Goal: Check status

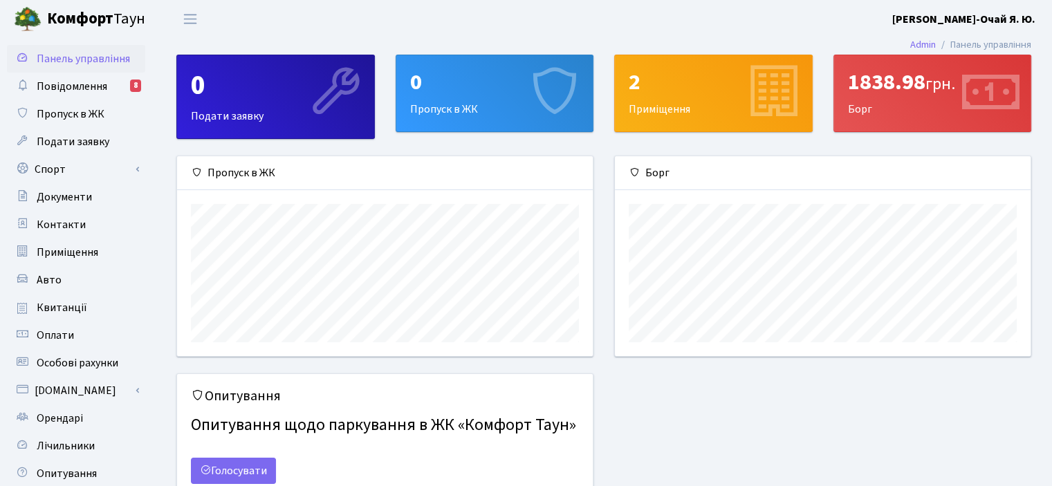
scroll to position [199, 415]
click at [888, 109] on div "1838.98 грн. [GEOGRAPHIC_DATA]" at bounding box center [932, 93] width 197 height 76
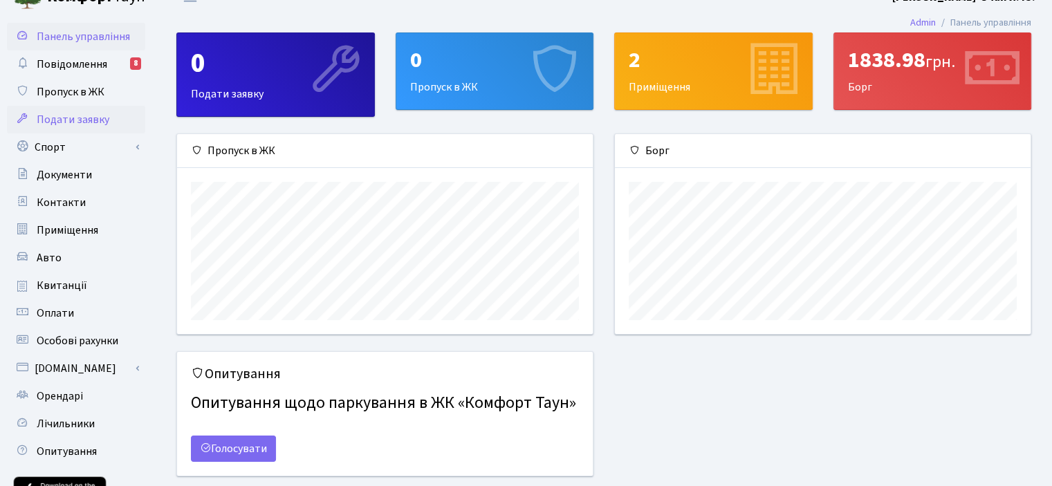
scroll to position [0, 0]
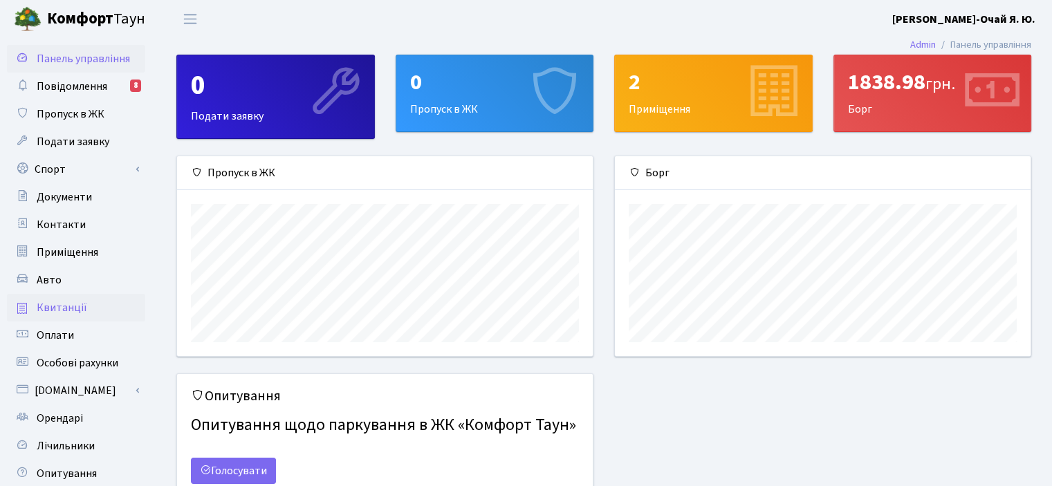
click at [66, 304] on span "Квитанції" at bounding box center [62, 307] width 50 height 15
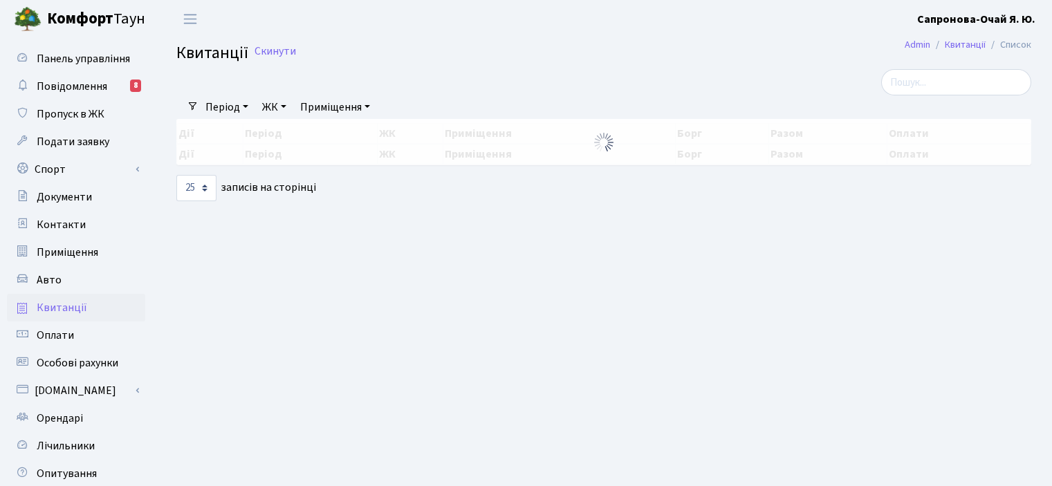
select select "25"
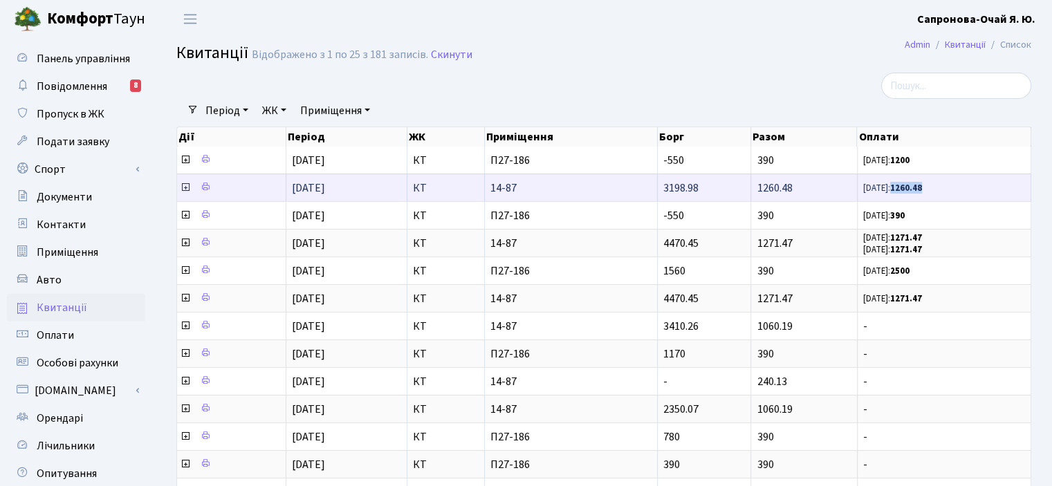
drag, startPoint x: 898, startPoint y: 187, endPoint x: 935, endPoint y: 187, distance: 37.4
click at [935, 187] on span "11.09.25: 1260.48" at bounding box center [944, 188] width 162 height 12
copy b "1260.48"
